Goal: Find specific page/section: Find specific page/section

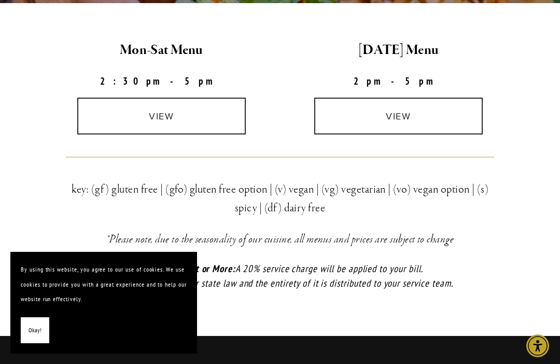
scroll to position [319, 0]
click at [99, 111] on link "view" at bounding box center [161, 116] width 169 height 37
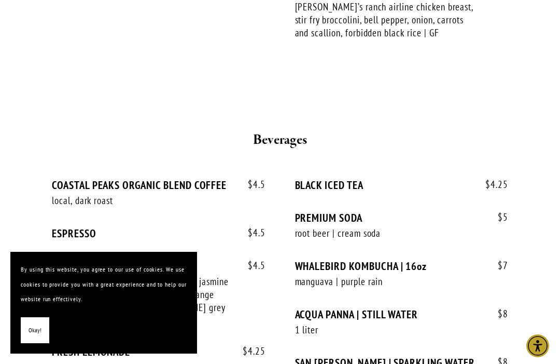
scroll to position [2325, 0]
